Goal: Information Seeking & Learning: Learn about a topic

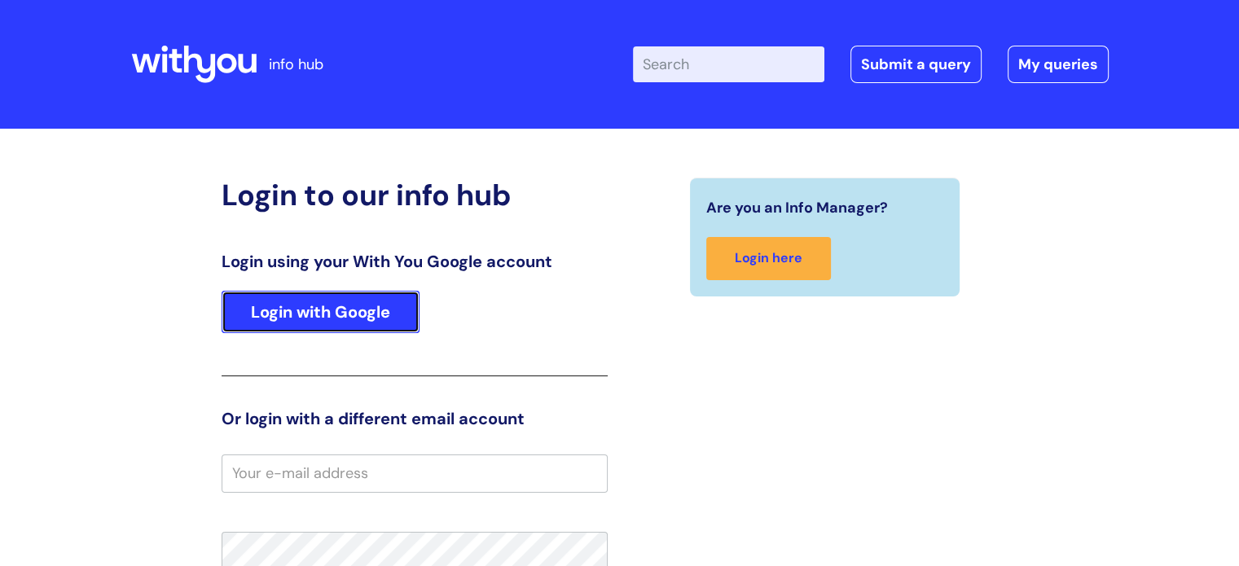
click at [363, 323] on link "Login with Google" at bounding box center [321, 312] width 198 height 42
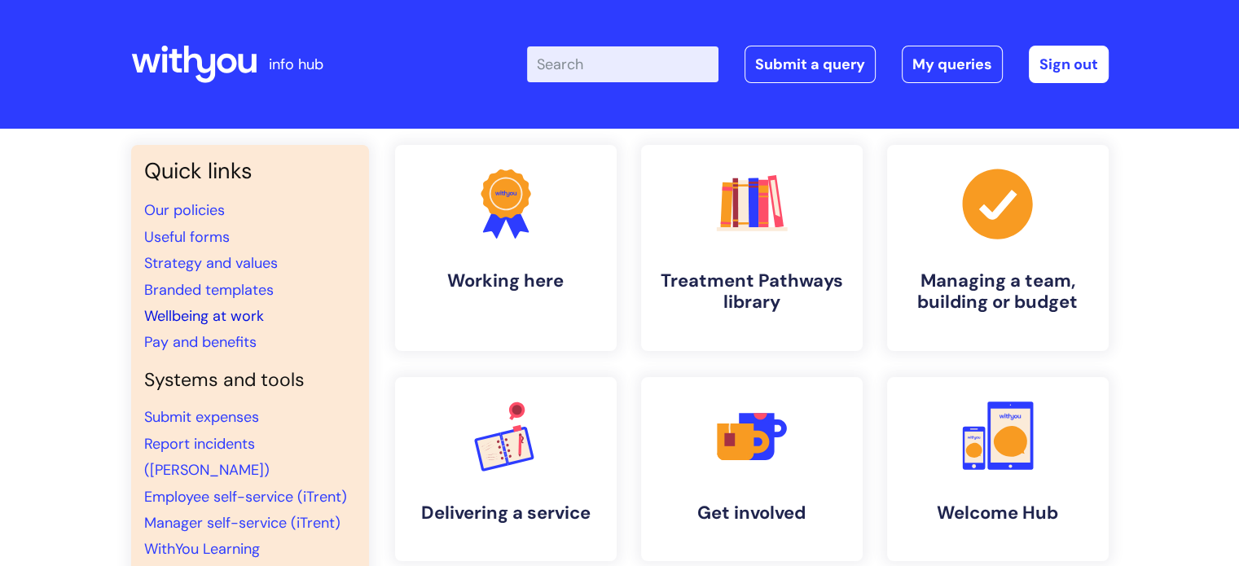
click at [235, 316] on link "Wellbeing at work" at bounding box center [204, 316] width 120 height 20
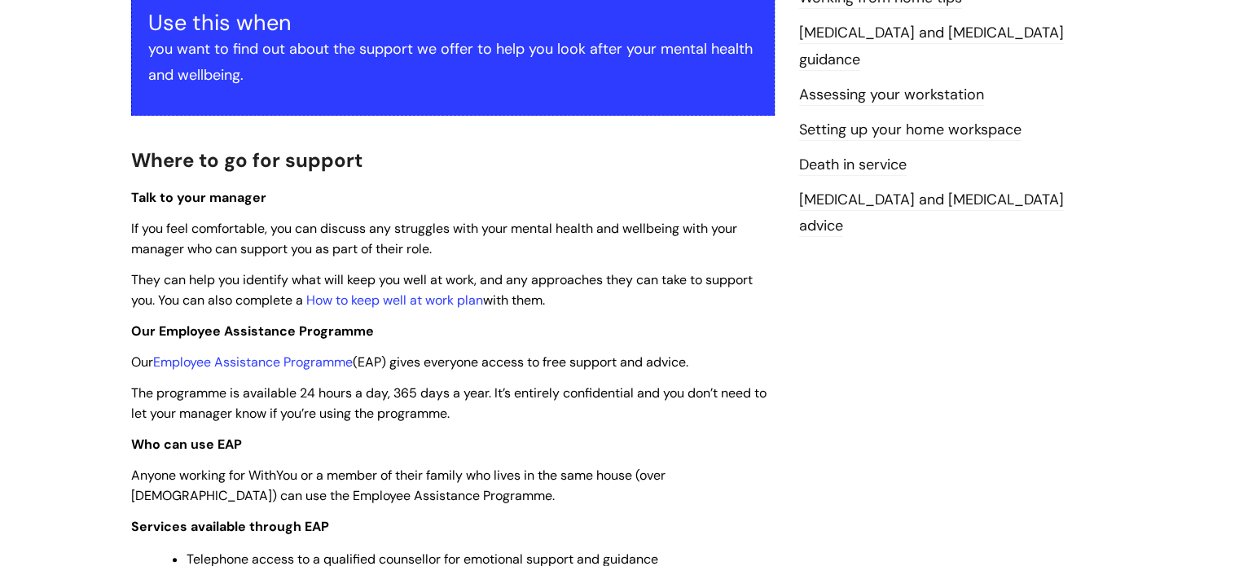
scroll to position [328, 0]
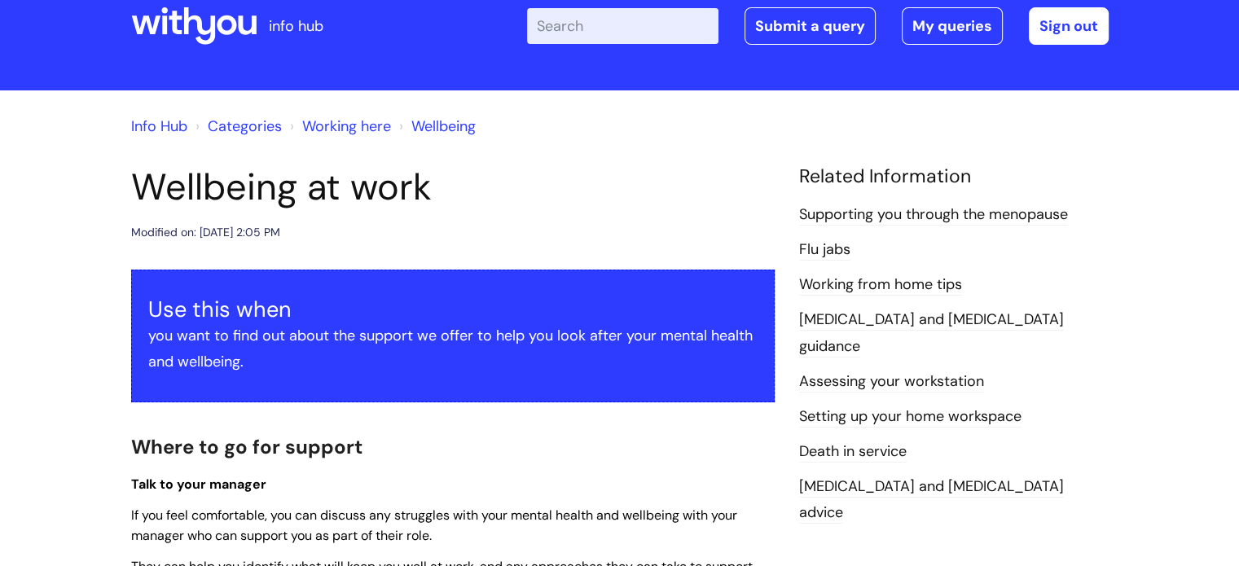
scroll to position [0, 0]
